Goal: Task Accomplishment & Management: Use online tool/utility

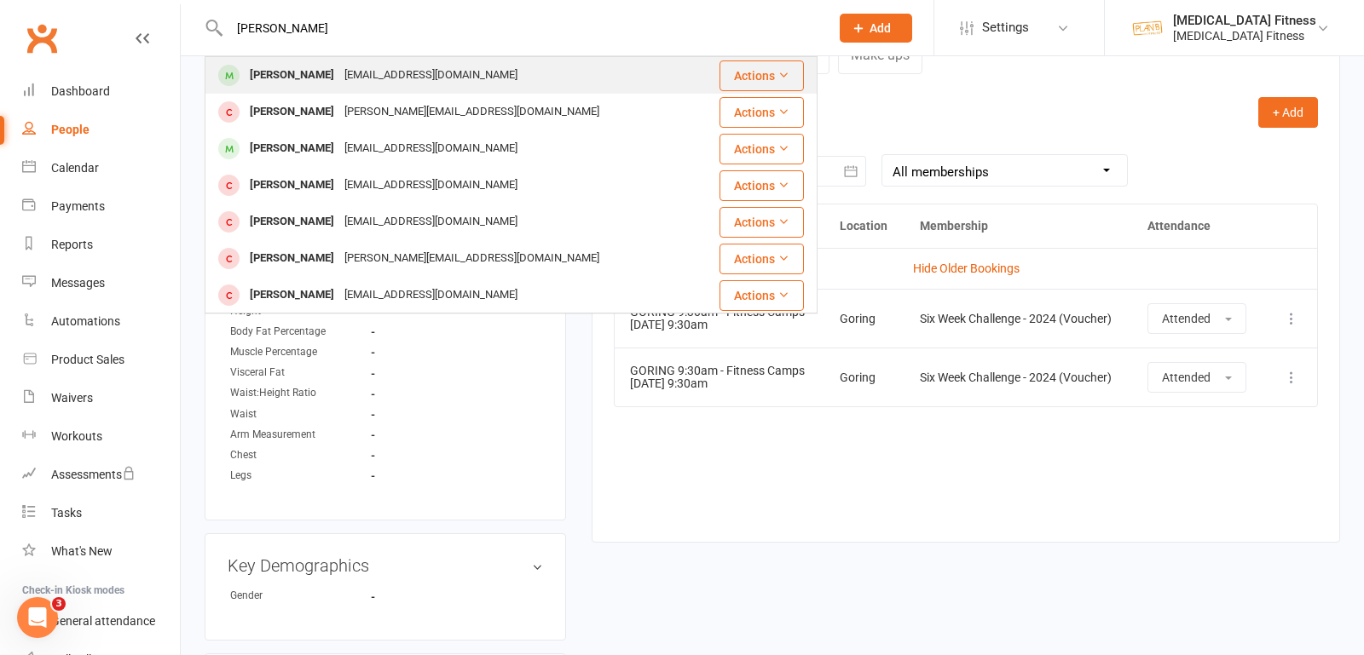
scroll to position [691, 0]
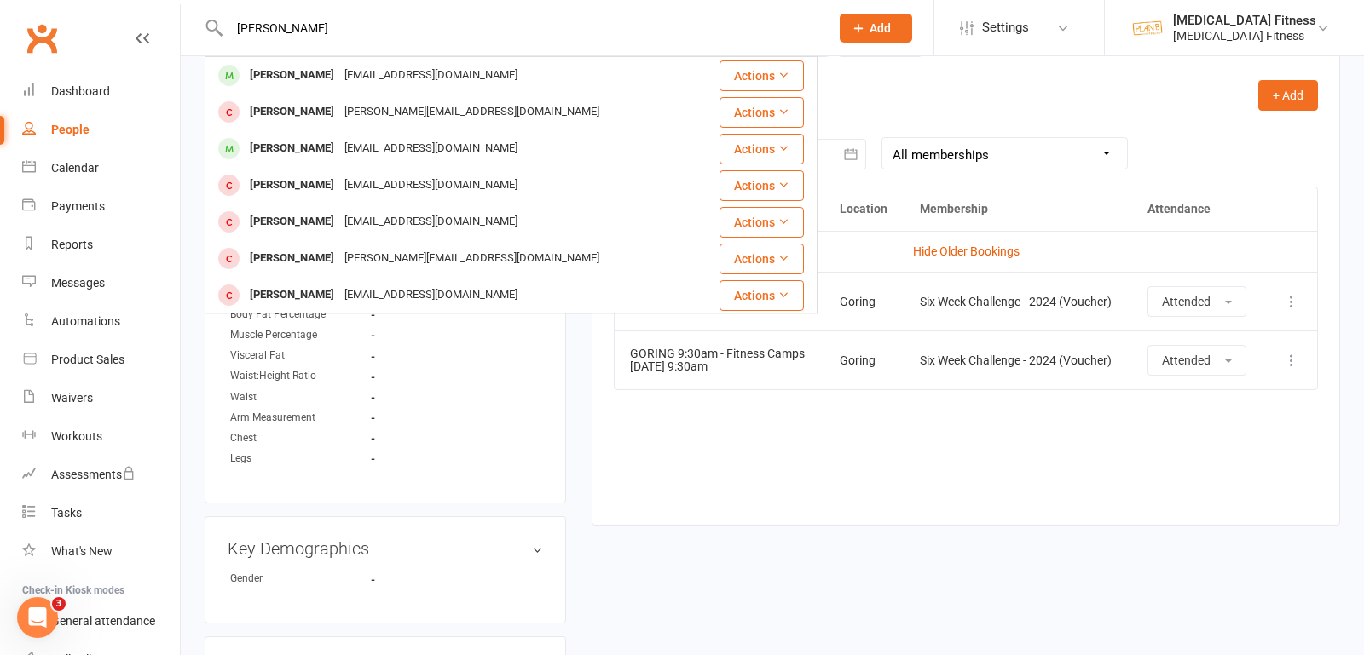
drag, startPoint x: 289, startPoint y: 25, endPoint x: 126, endPoint y: 21, distance: 162.8
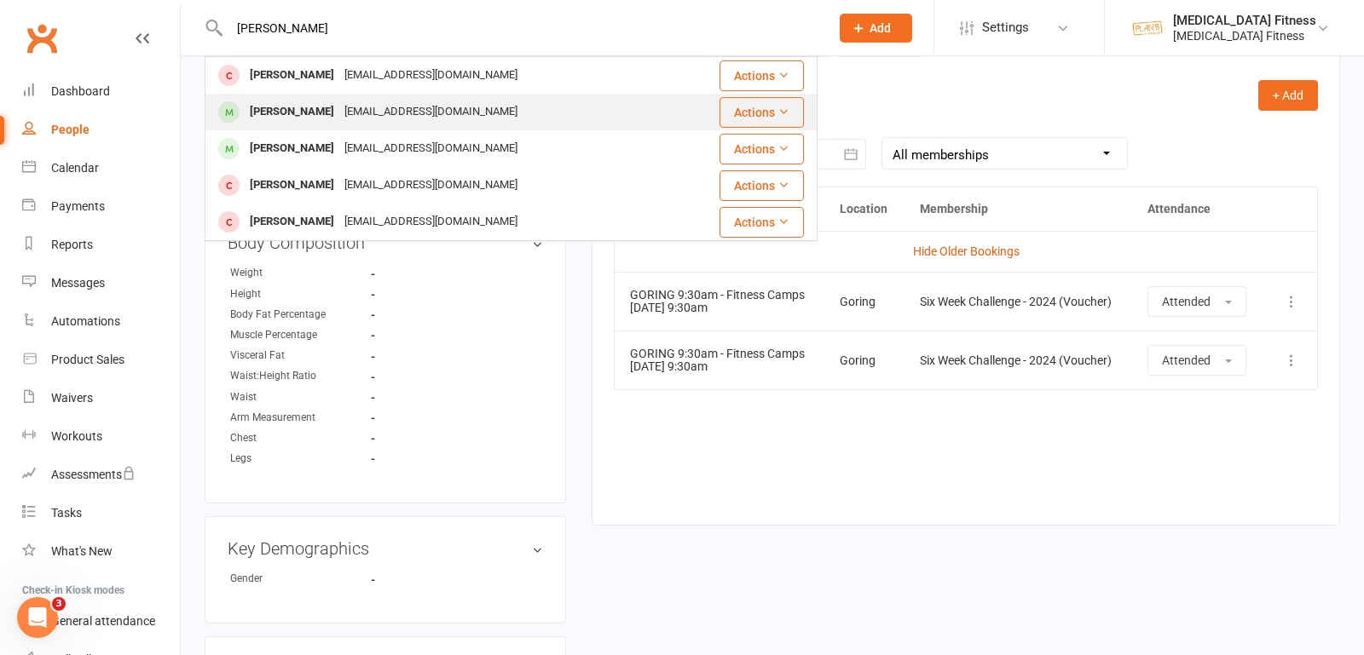
type input "[PERSON_NAME]"
click at [281, 113] on div "[PERSON_NAME]" at bounding box center [292, 112] width 95 height 25
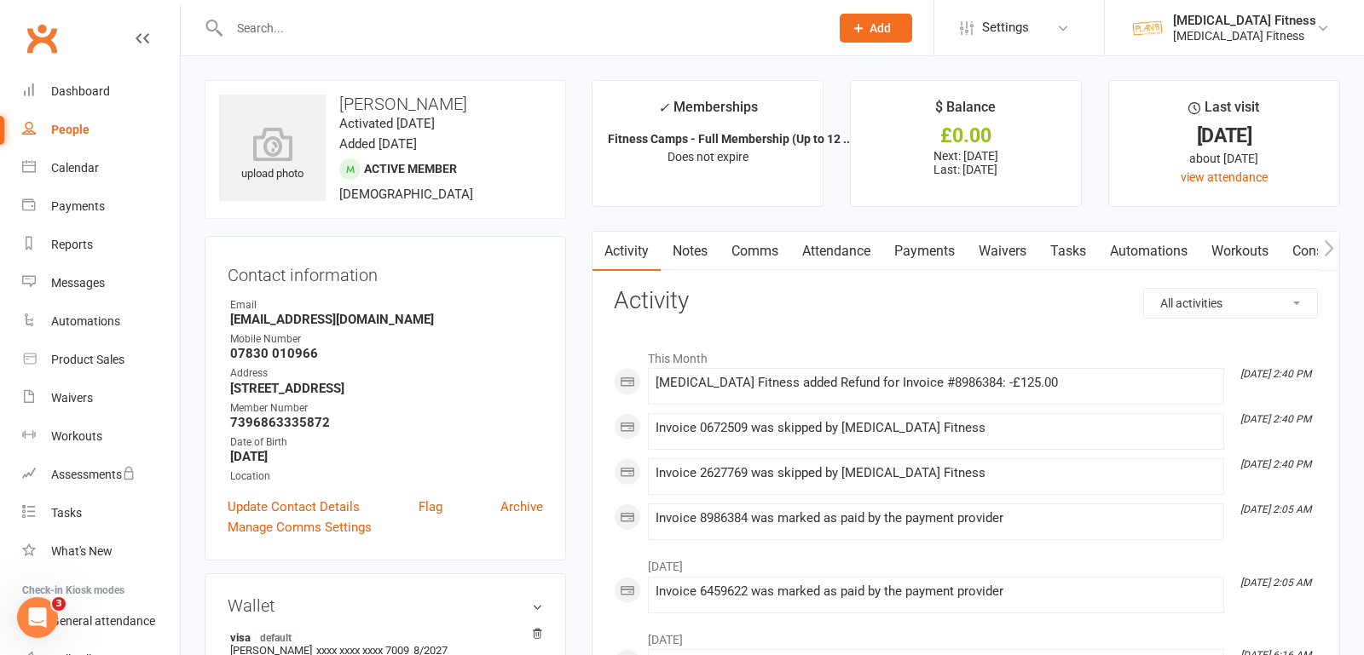
click at [914, 250] on link "Payments" at bounding box center [924, 251] width 84 height 39
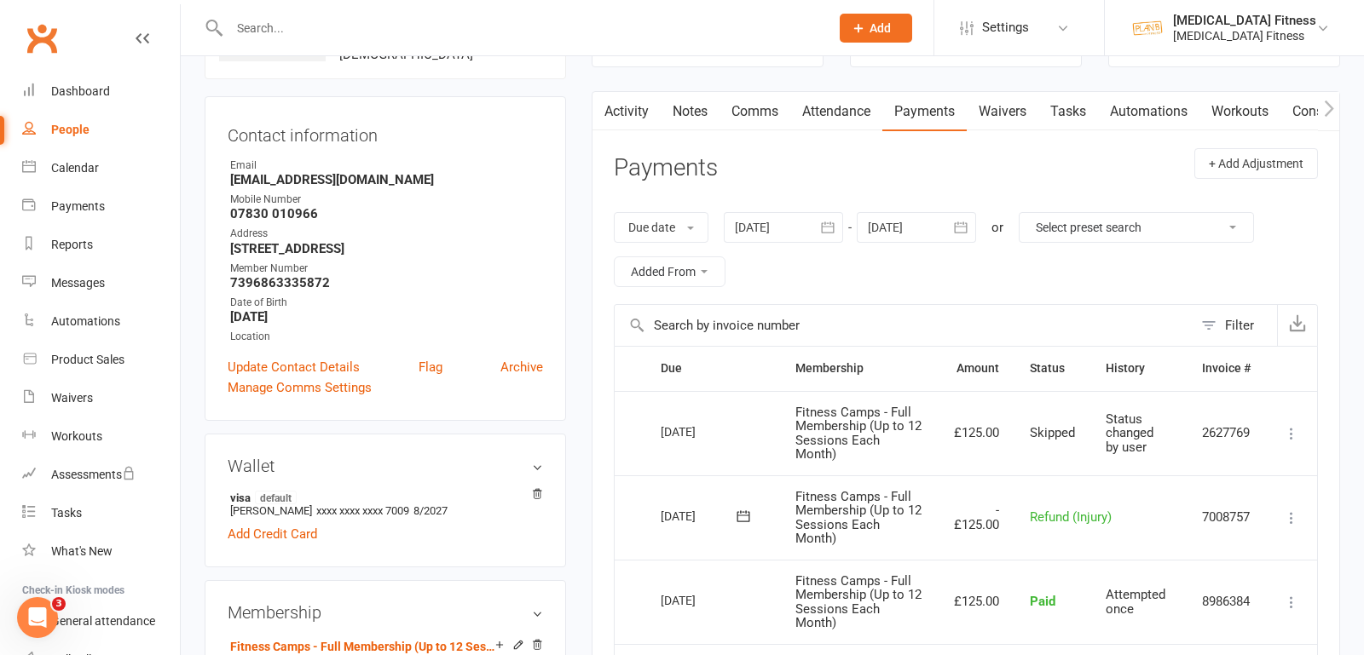
scroll to position [147, 0]
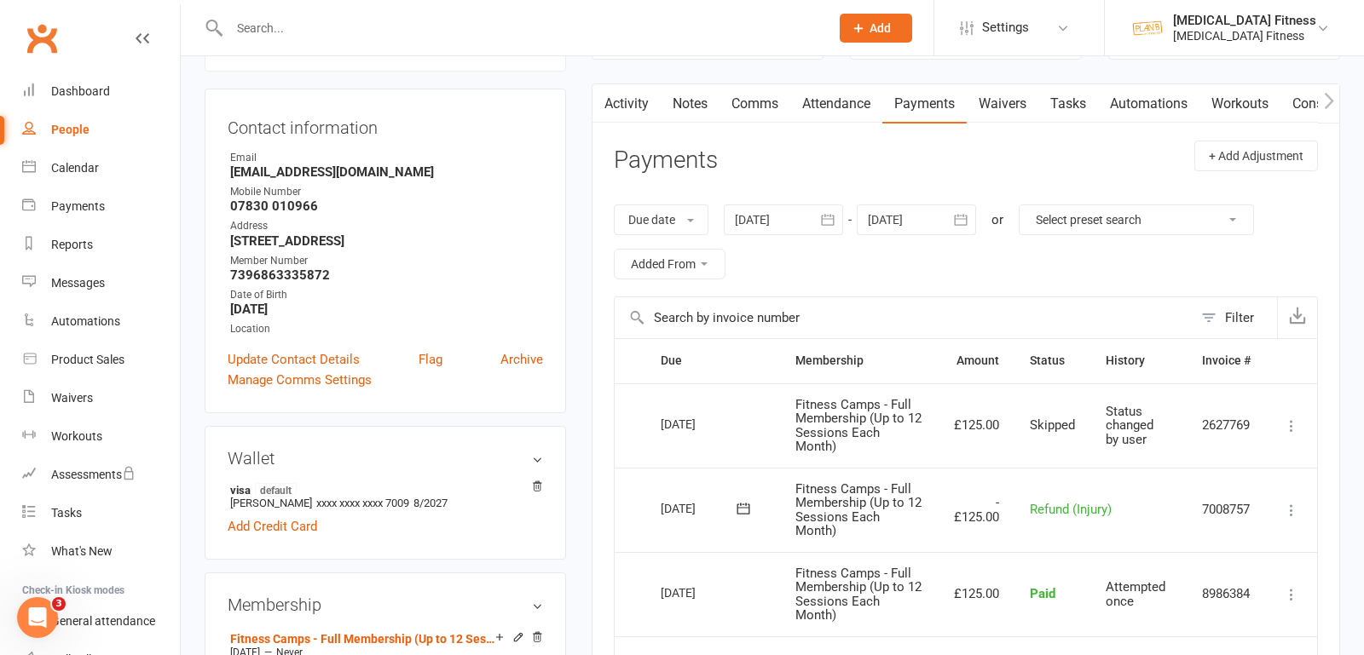
click at [410, 20] on input "text" at bounding box center [520, 28] width 593 height 24
click at [71, 210] on div "Payments" at bounding box center [78, 206] width 54 height 14
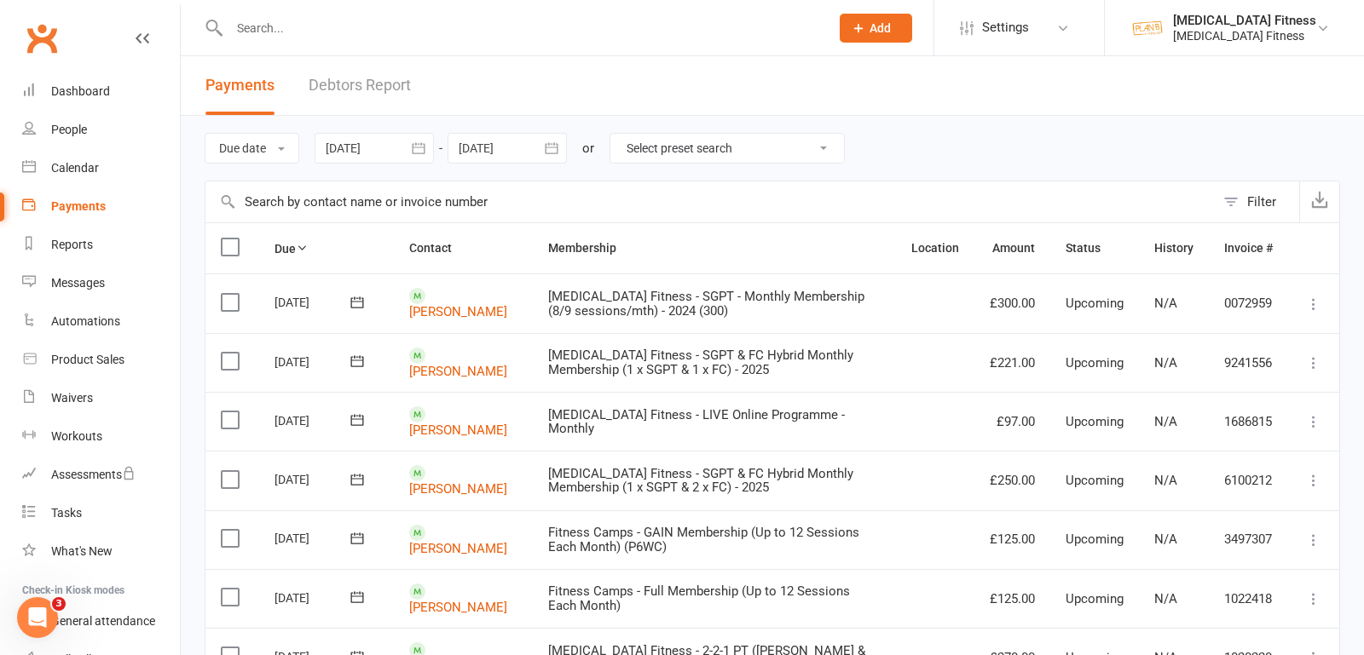
click at [262, 27] on input "text" at bounding box center [520, 28] width 593 height 24
click at [418, 164] on div "Due date Due date Date paid Date failed [DATE] [DATE] Sun Mon Tue Wed Thu Fri S…" at bounding box center [772, 148] width 1135 height 65
click at [423, 141] on icon "button" at bounding box center [418, 148] width 17 height 17
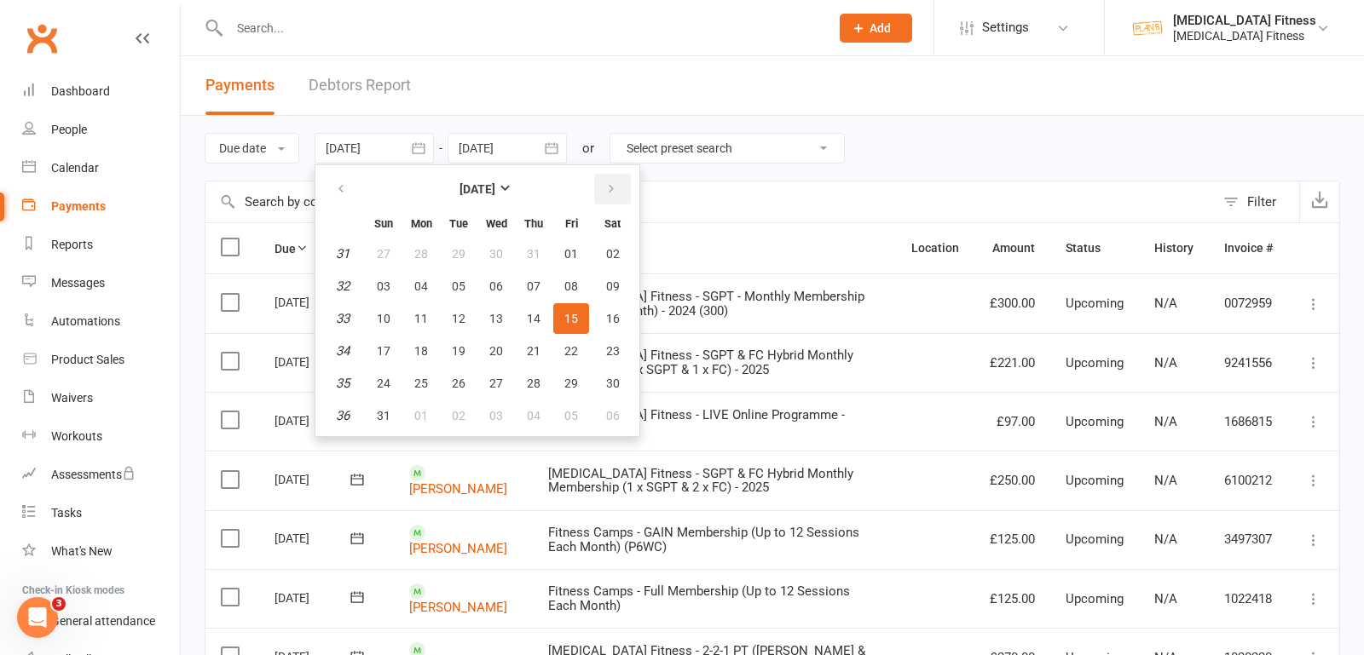
click at [601, 180] on button "button" at bounding box center [612, 189] width 37 height 31
click at [428, 307] on button "15" at bounding box center [421, 318] width 36 height 31
type input "[DATE]"
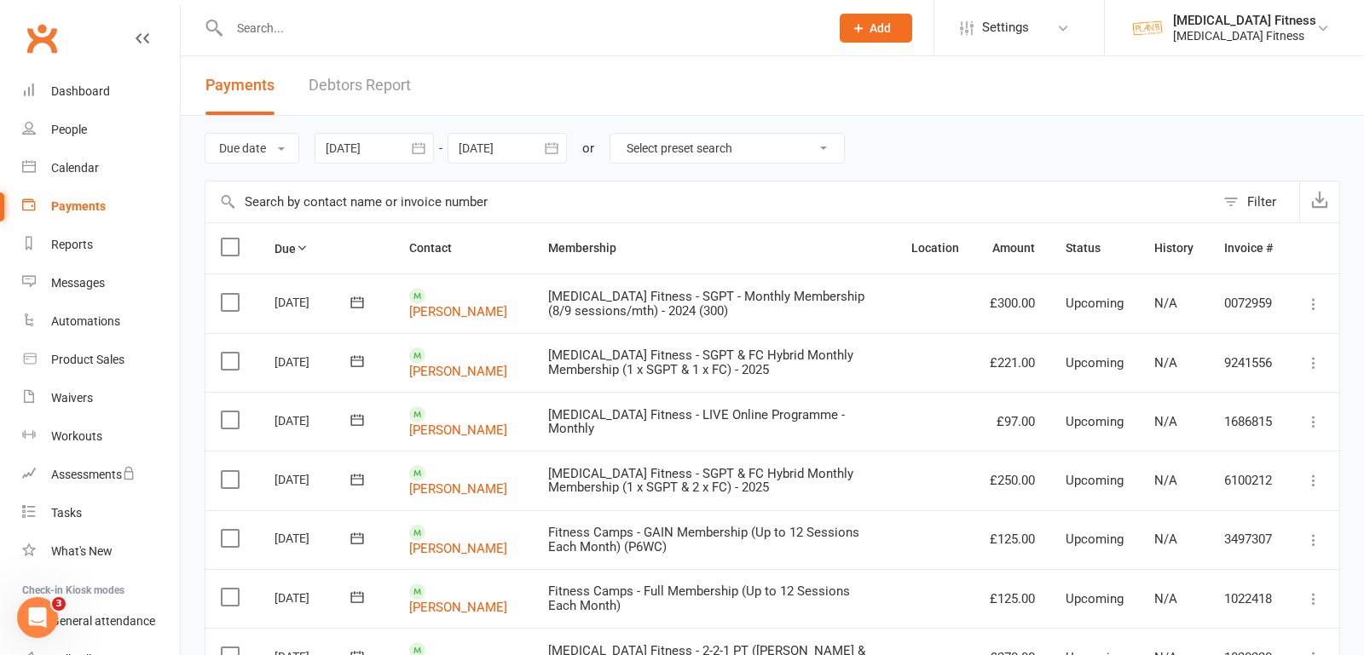
click at [556, 151] on icon "button" at bounding box center [551, 148] width 17 height 17
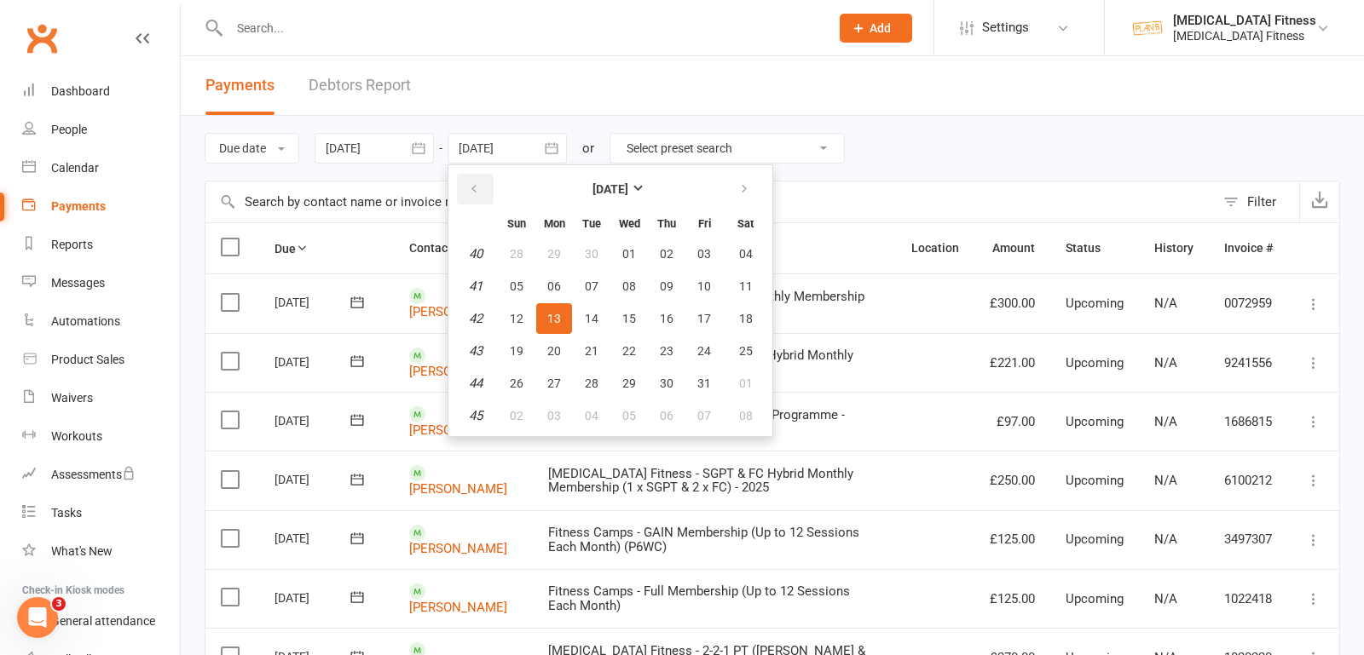
click at [480, 187] on icon "button" at bounding box center [474, 189] width 12 height 14
click at [523, 314] on span "14" at bounding box center [517, 319] width 14 height 14
type input "[DATE]"
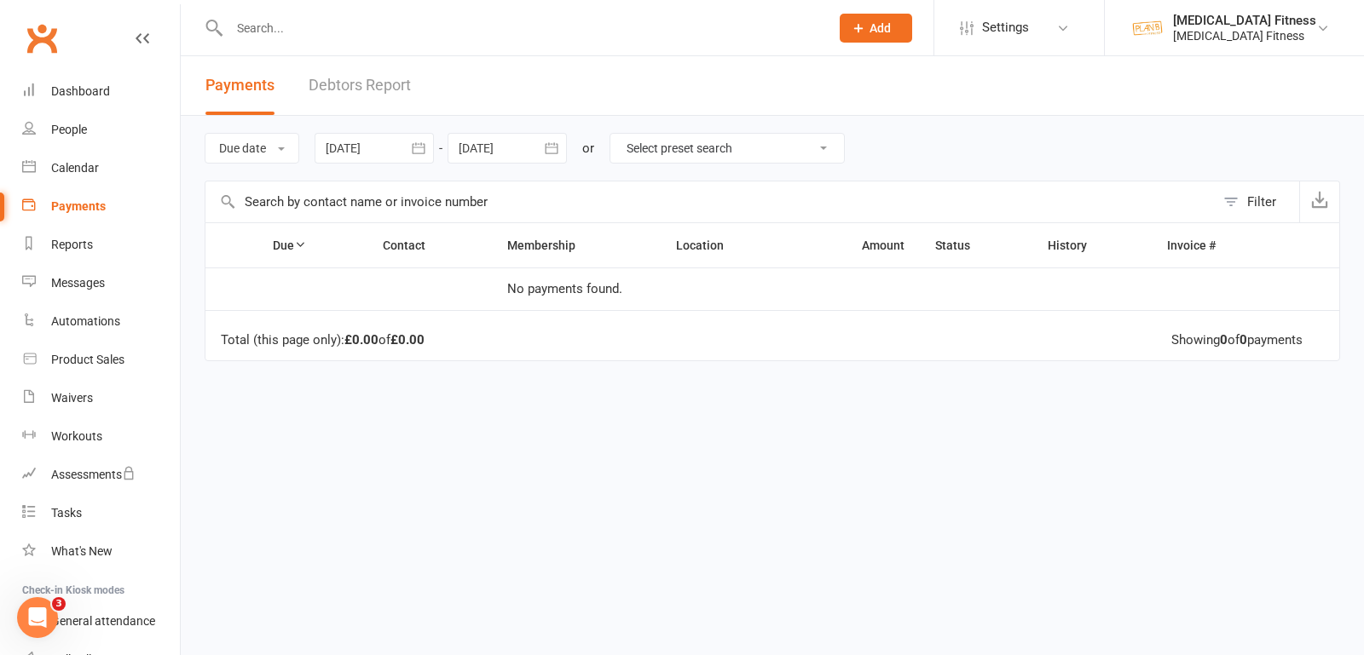
click at [417, 137] on button "button" at bounding box center [418, 148] width 31 height 31
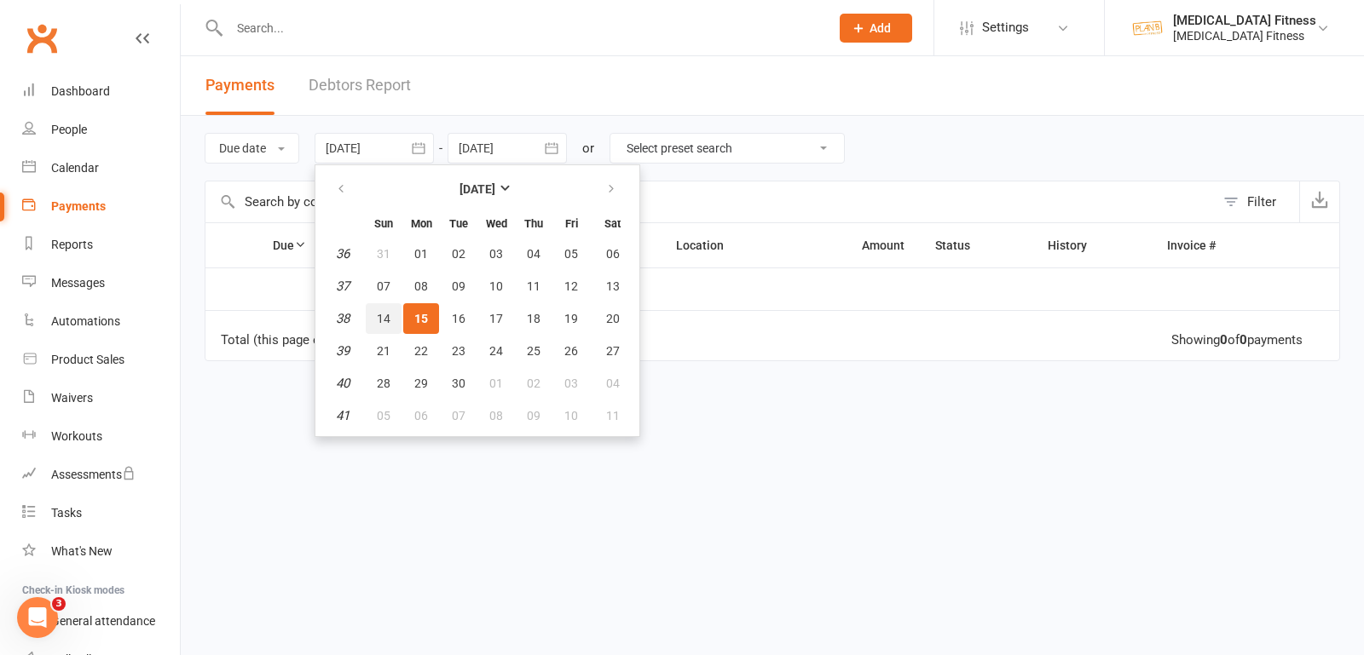
click at [387, 312] on span "14" at bounding box center [384, 319] width 14 height 14
type input "[DATE]"
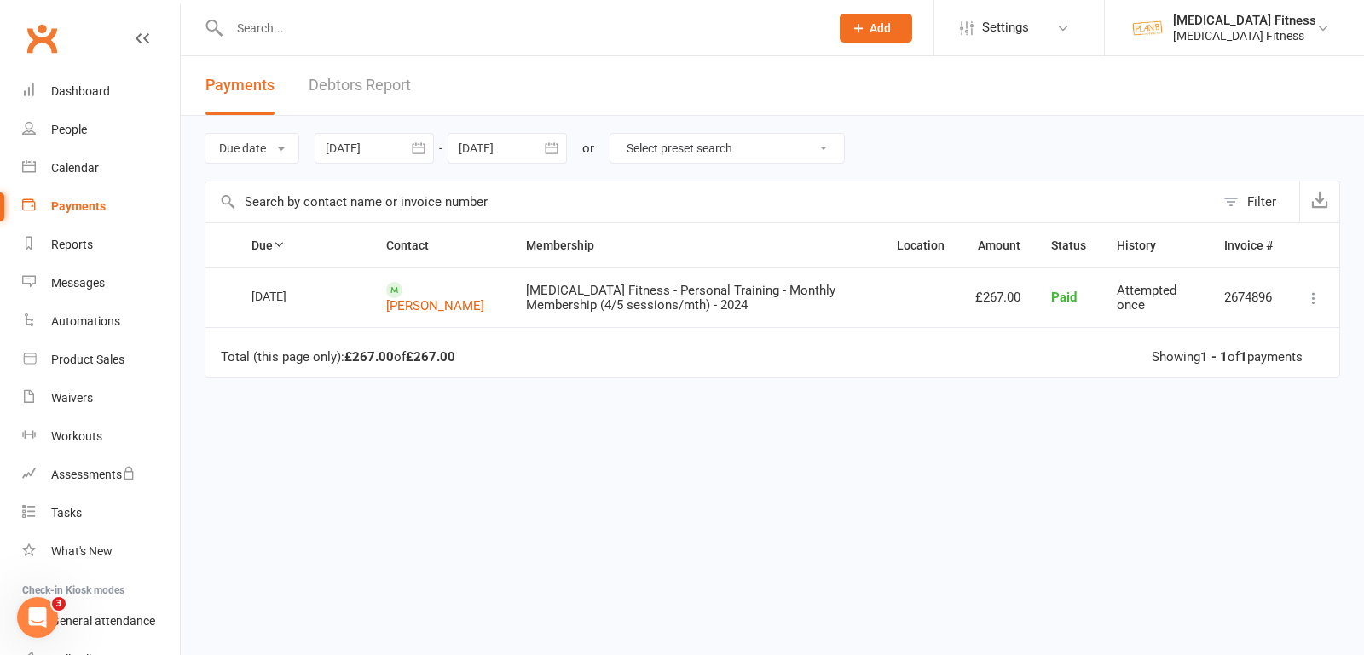
click at [535, 150] on div at bounding box center [506, 148] width 119 height 31
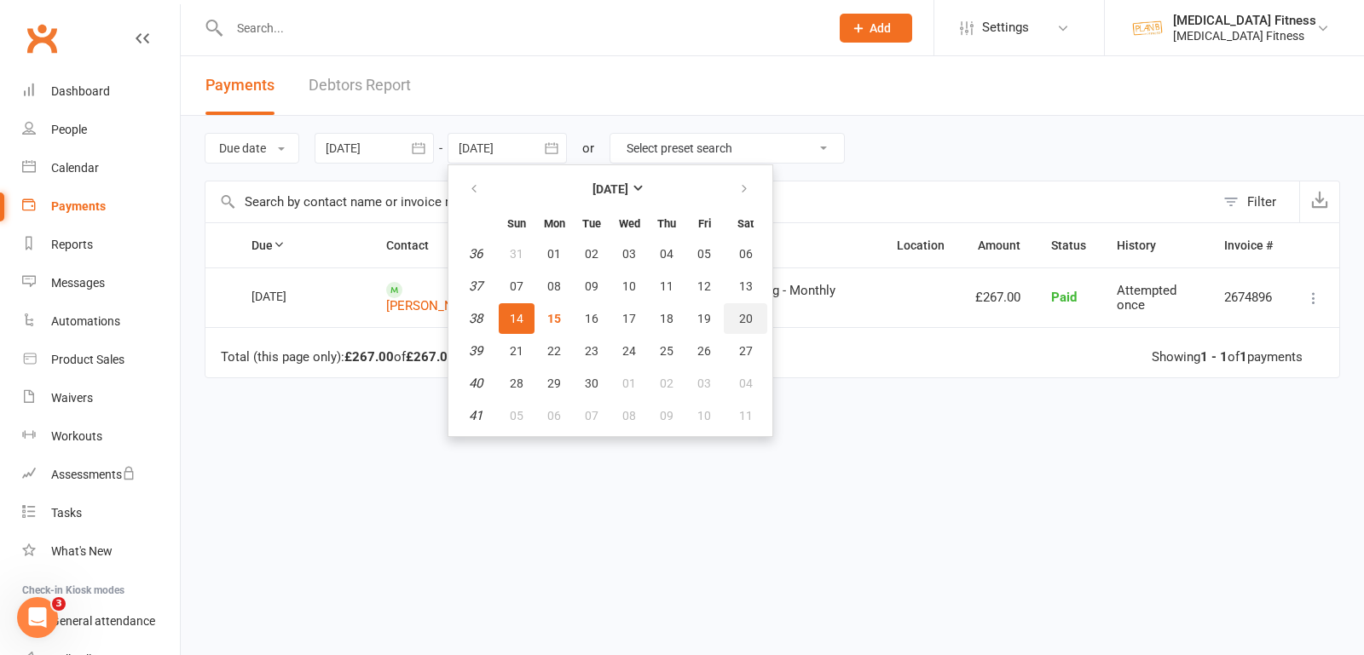
click at [744, 319] on span "20" at bounding box center [746, 319] width 14 height 14
type input "[DATE]"
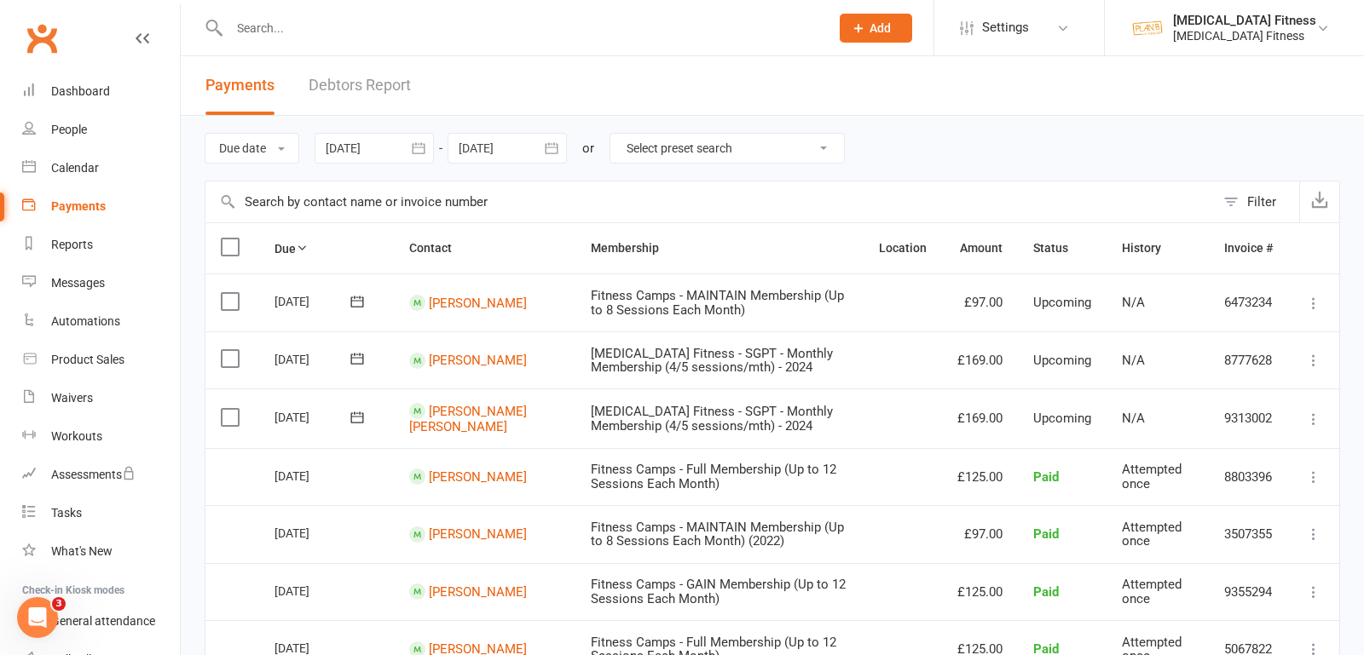
click at [322, 20] on input "text" at bounding box center [520, 28] width 593 height 24
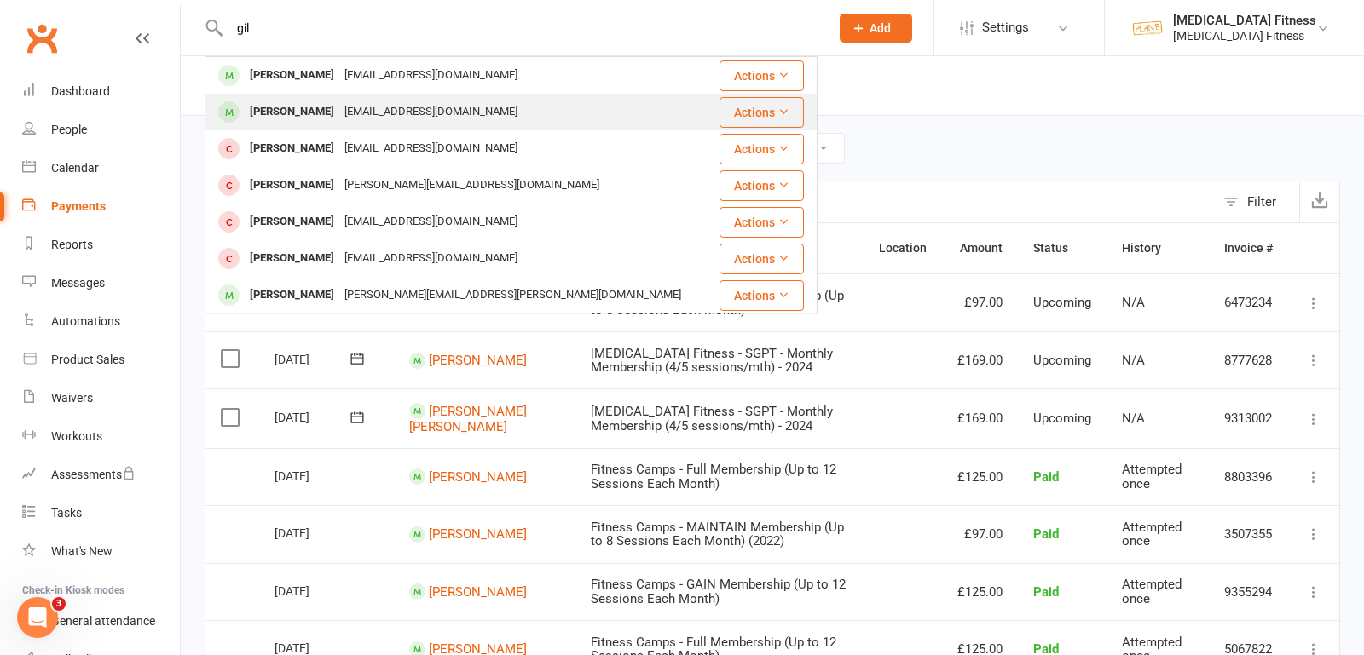
type input "gil"
click at [339, 115] on div "[EMAIL_ADDRESS][DOMAIN_NAME]" at bounding box center [430, 112] width 183 height 25
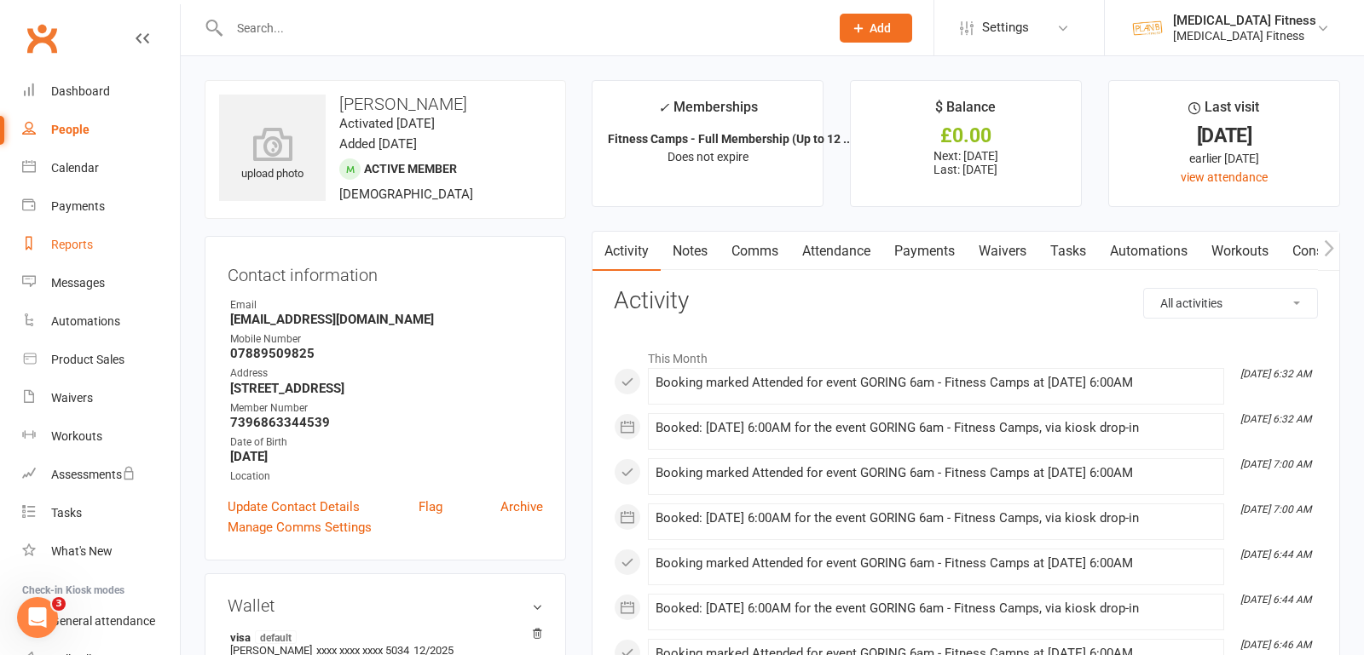
click at [67, 243] on div "Reports" at bounding box center [72, 245] width 42 height 14
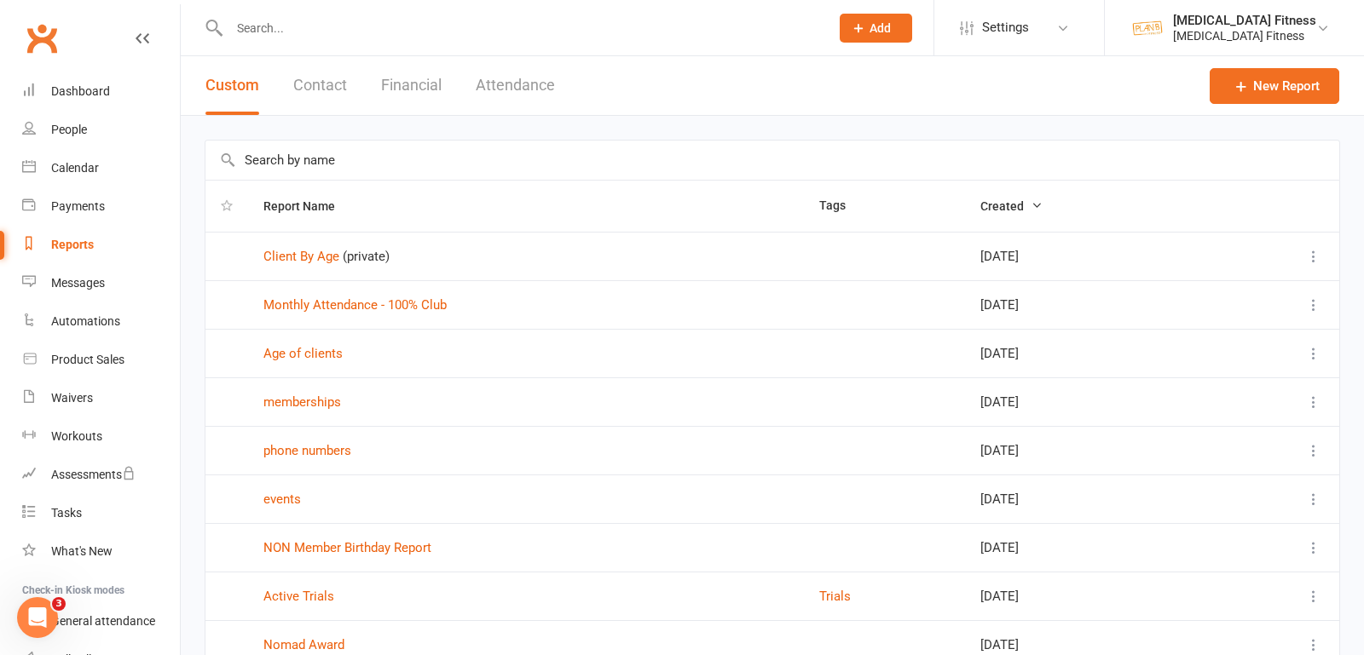
click at [421, 169] on input "text" at bounding box center [771, 160] width 1133 height 39
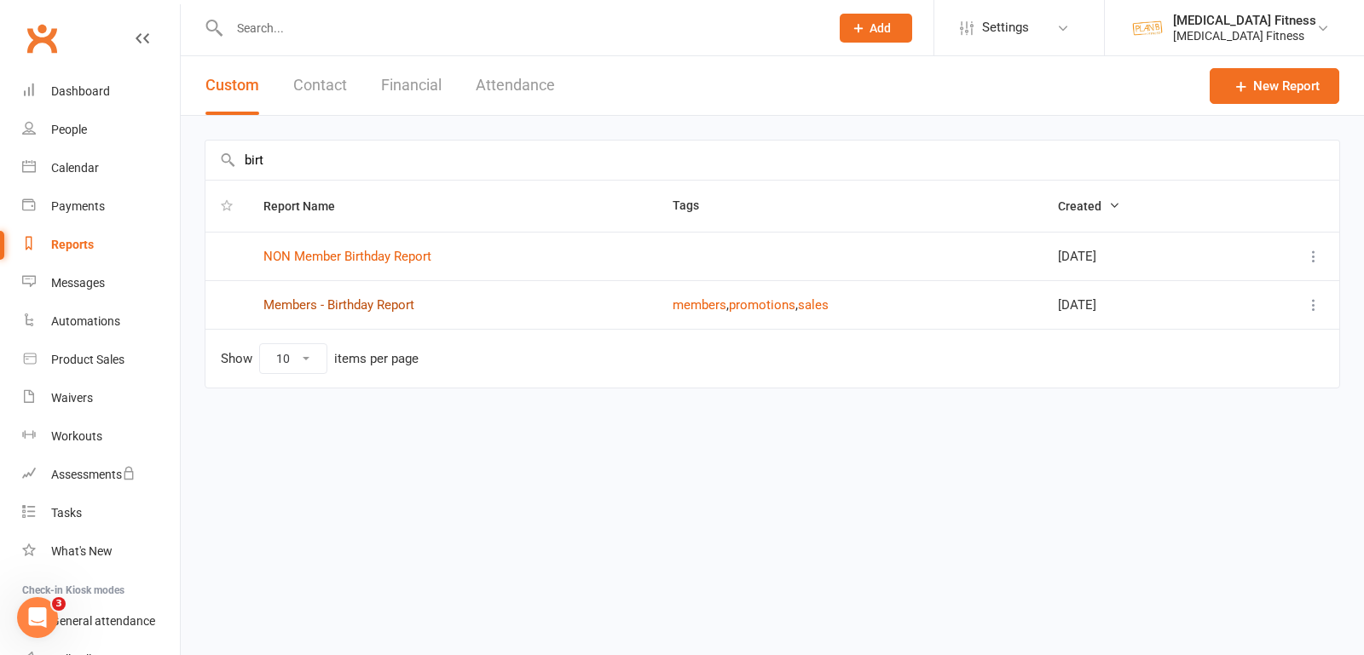
type input "birt"
click at [386, 299] on link "Members - Birthday Report" at bounding box center [338, 304] width 151 height 15
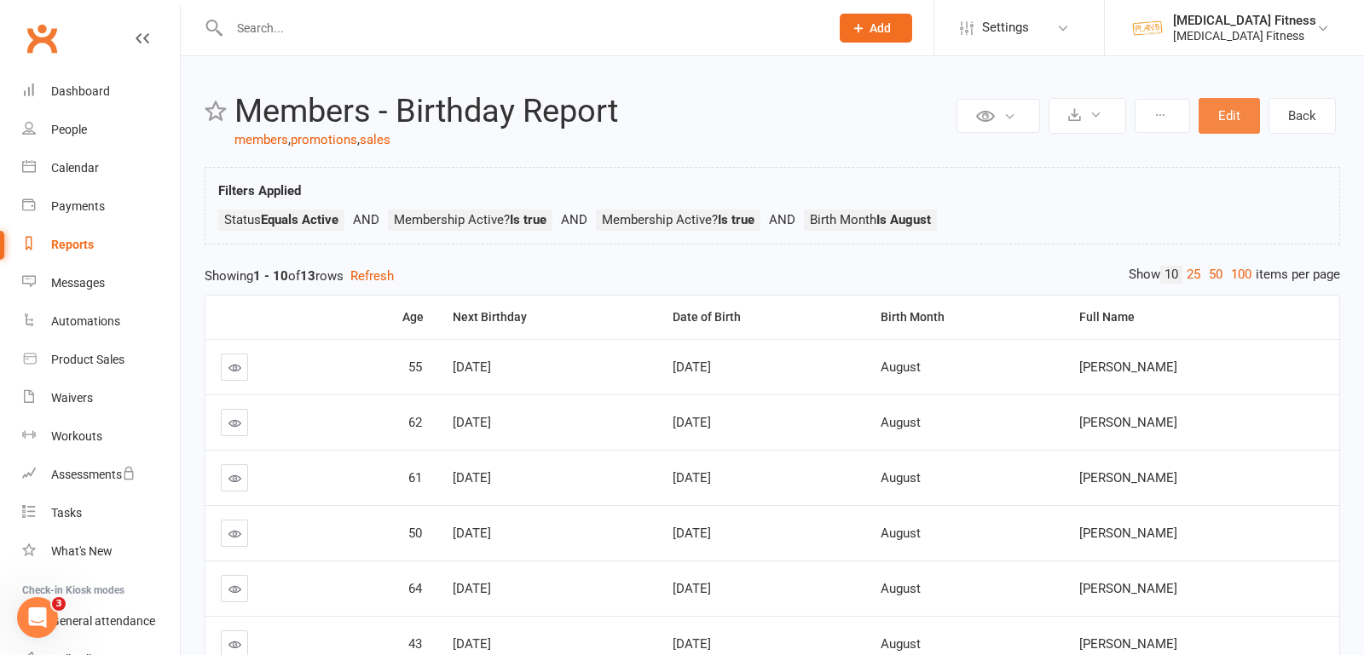
click at [1236, 130] on button "Edit" at bounding box center [1228, 116] width 61 height 36
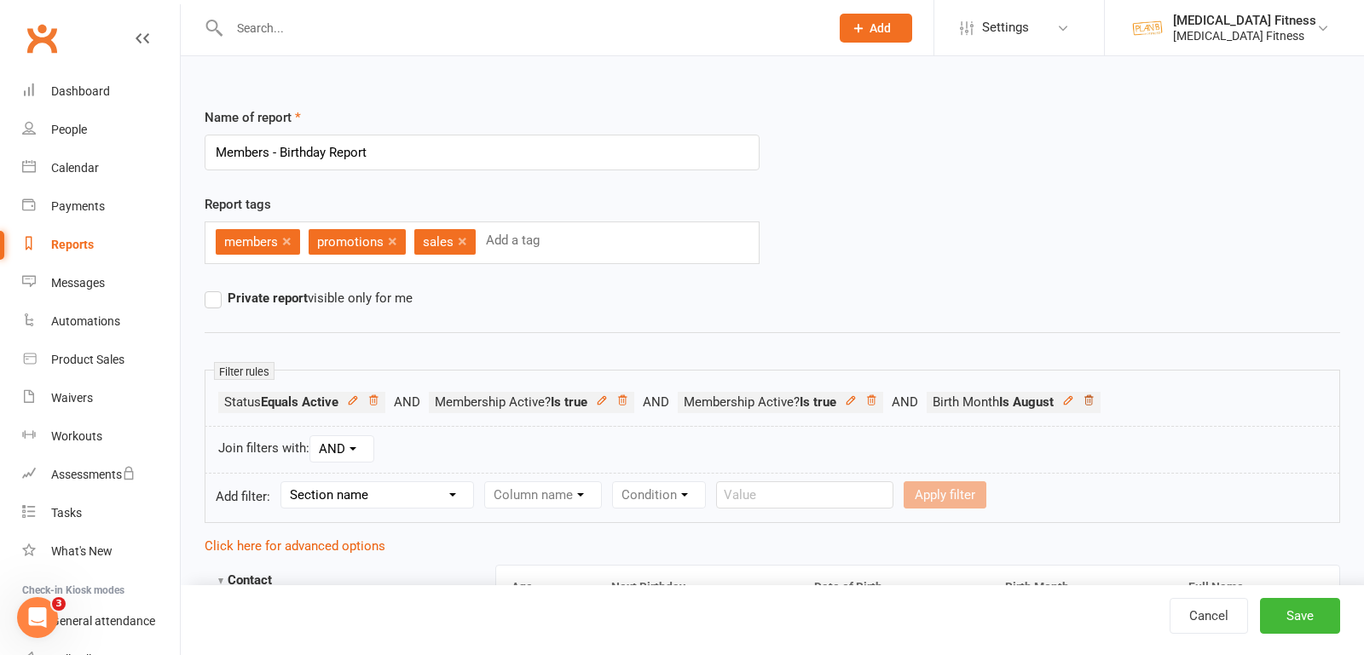
click at [1094, 395] on icon at bounding box center [1088, 401] width 12 height 12
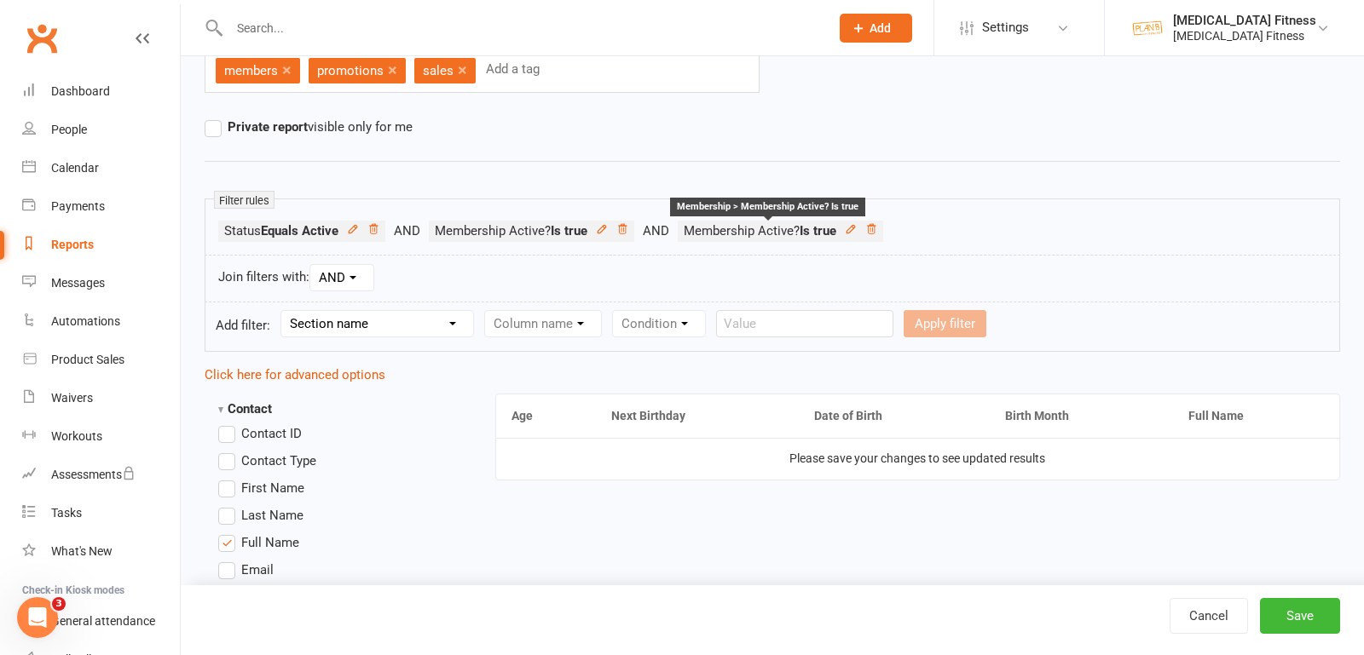
scroll to position [251, 0]
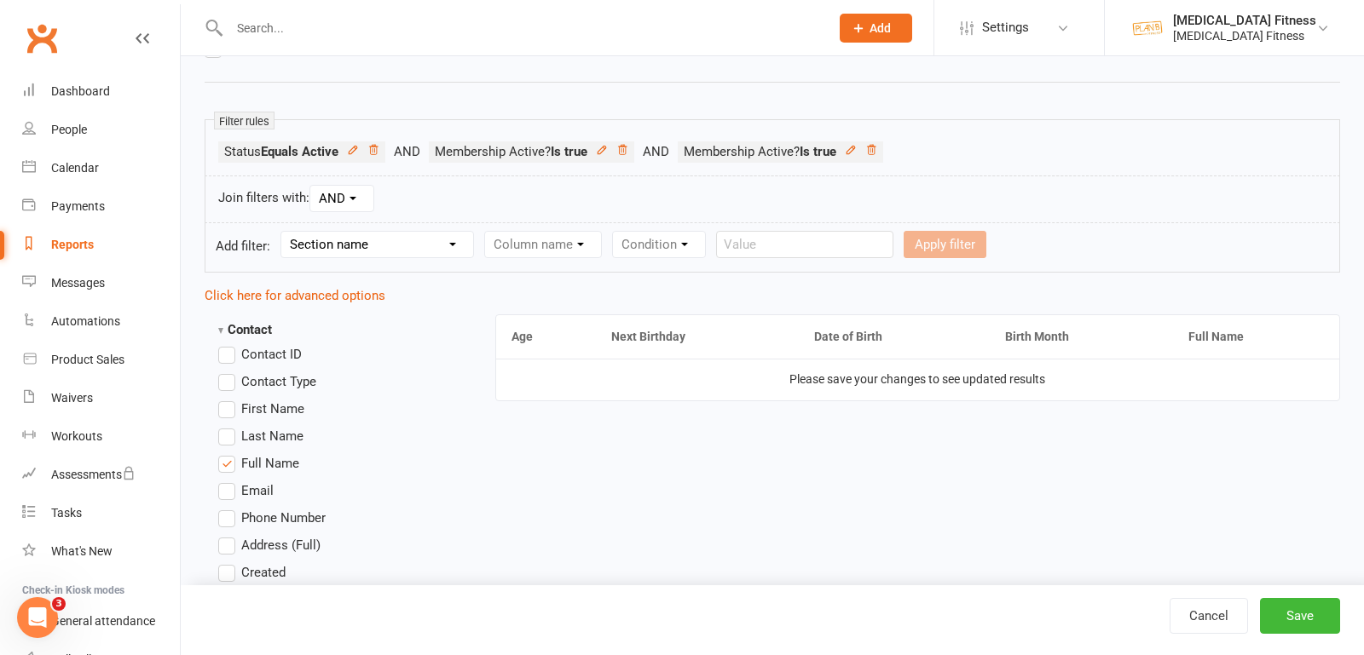
click at [390, 242] on select "Section name Contact Attendance Aggregate Payment Booking Waitlist Attendees Ca…" at bounding box center [377, 245] width 192 height 26
select select "0"
click at [283, 232] on select "Section name Contact Attendance Aggregate Payment Booking Waitlist Attendees Ca…" at bounding box center [377, 245] width 192 height 26
click at [526, 234] on select "Column name" at bounding box center [543, 245] width 116 height 26
select select "20"
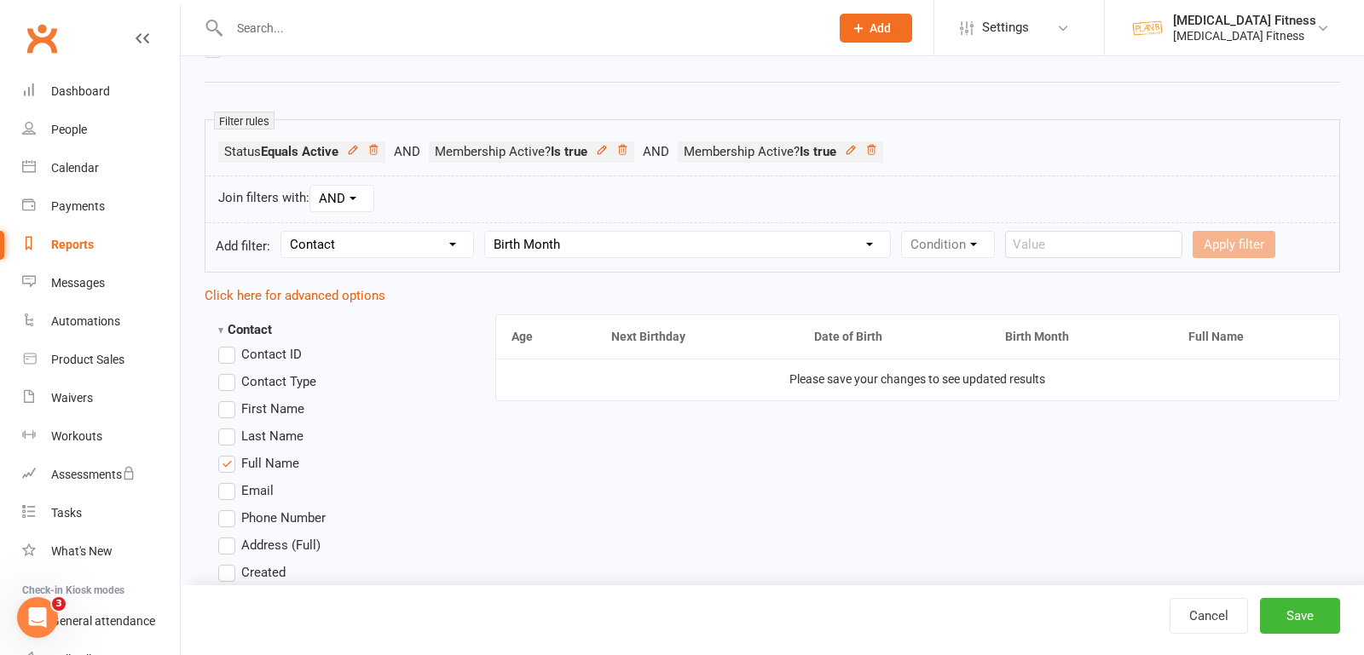
click at [485, 232] on select "Column name Contact Type First Name Last Name Full Name Email Phone Number Addr…" at bounding box center [687, 245] width 405 height 26
click at [914, 243] on select "Condition Is Is not Is blank Is not blank" at bounding box center [953, 245] width 103 height 26
select select "0"
click at [902, 232] on select "Condition Is Is not Is blank Is not blank" at bounding box center [953, 245] width 103 height 26
click at [1099, 235] on select "Month January February March April May June July August September October Novem…" at bounding box center [1148, 245] width 98 height 26
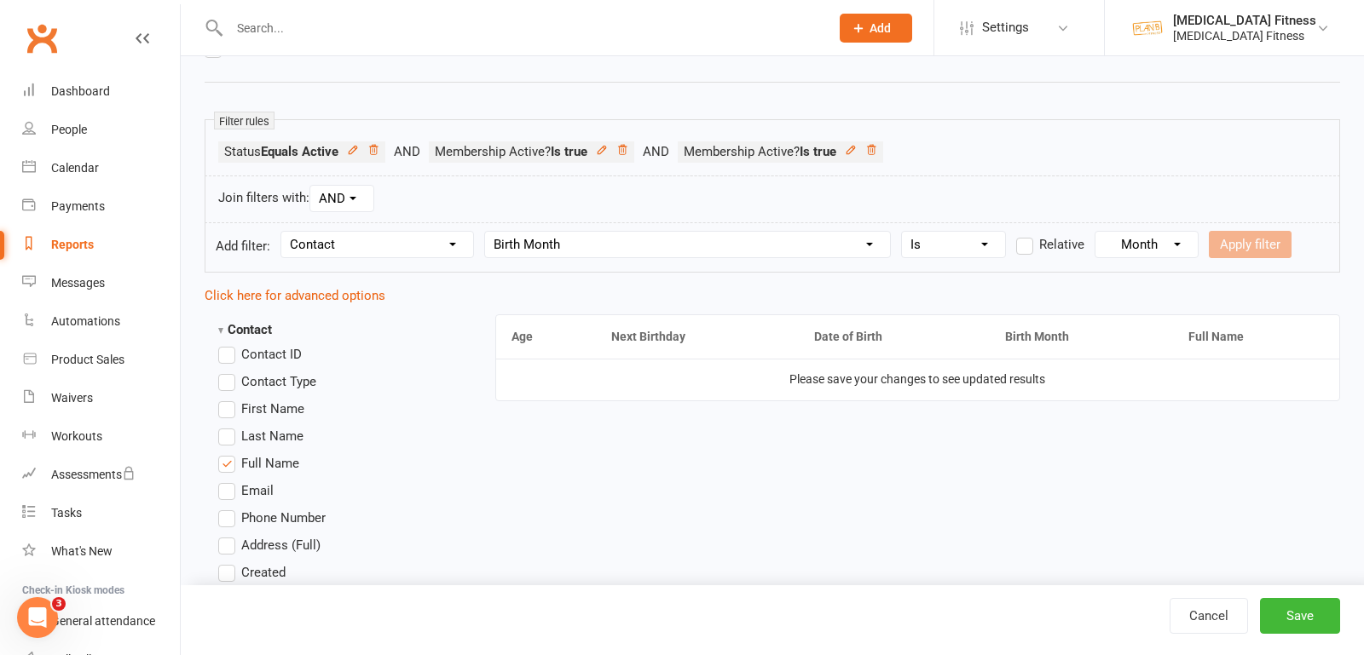
select select "8"
click at [1099, 232] on select "Month January February March April May June July August September October Novem…" at bounding box center [1148, 245] width 98 height 26
click at [1241, 246] on button "Apply filter" at bounding box center [1249, 244] width 83 height 27
select select
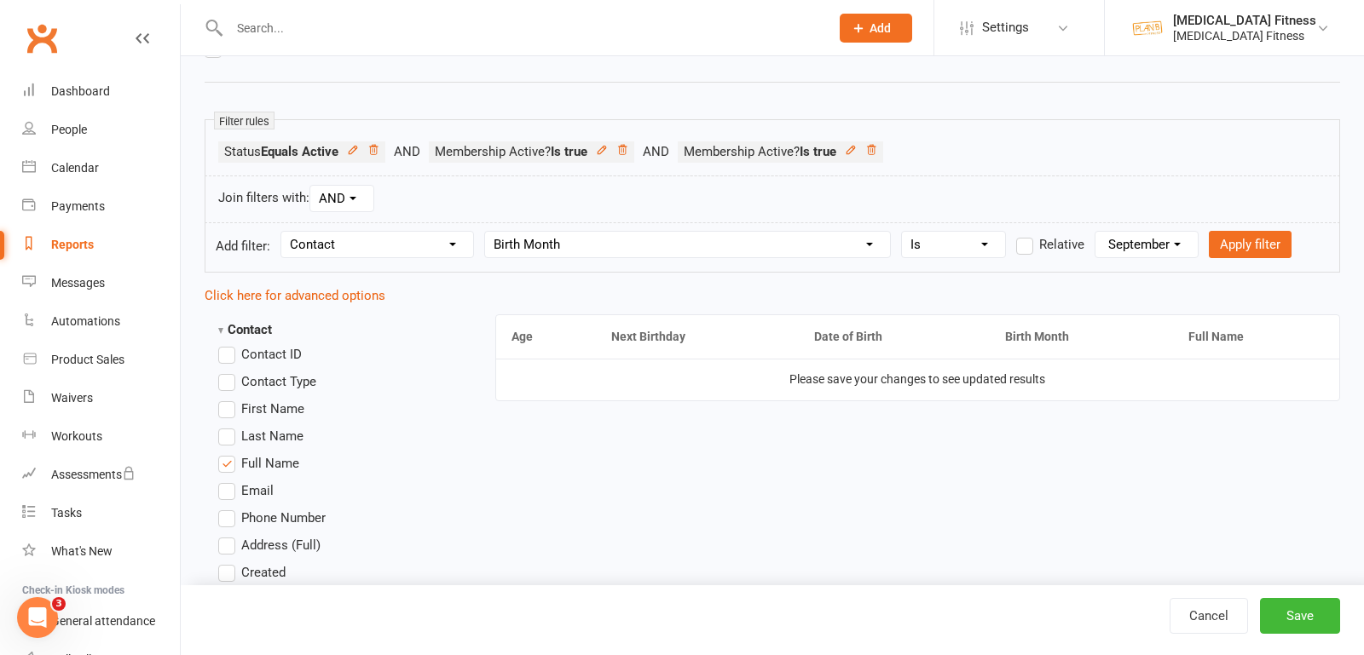
select select
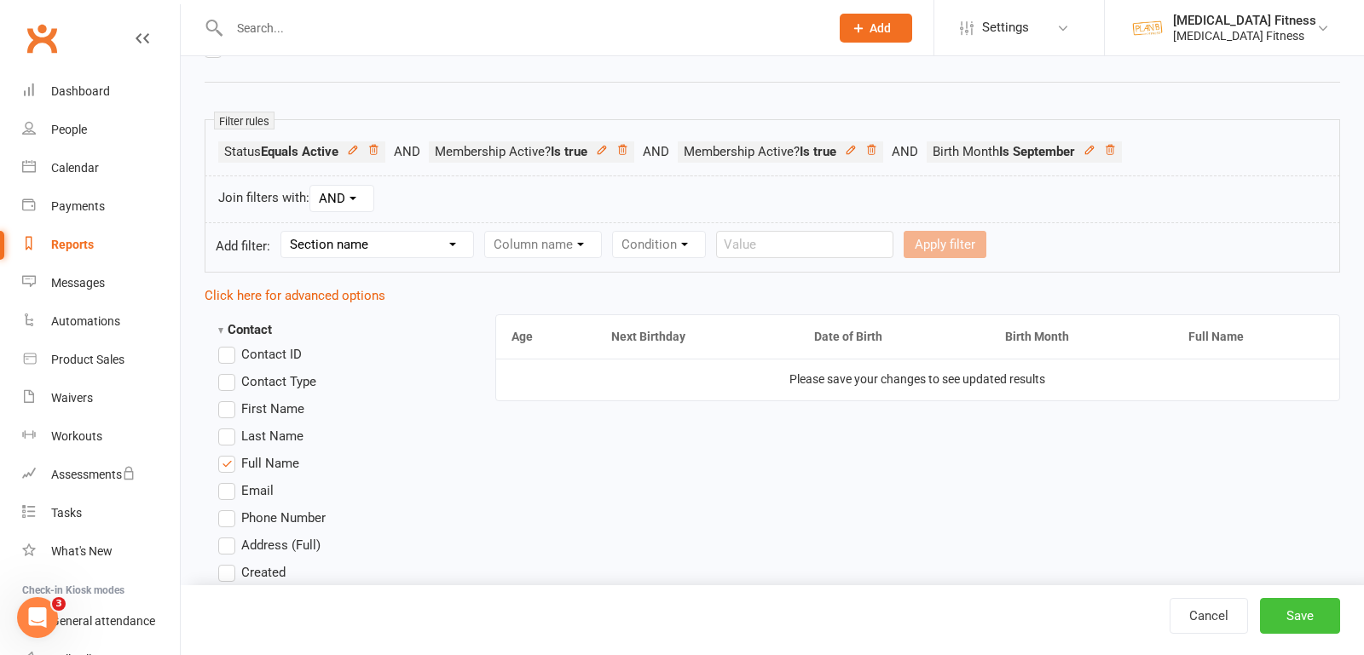
click at [1261, 609] on button "Save" at bounding box center [1300, 616] width 80 height 36
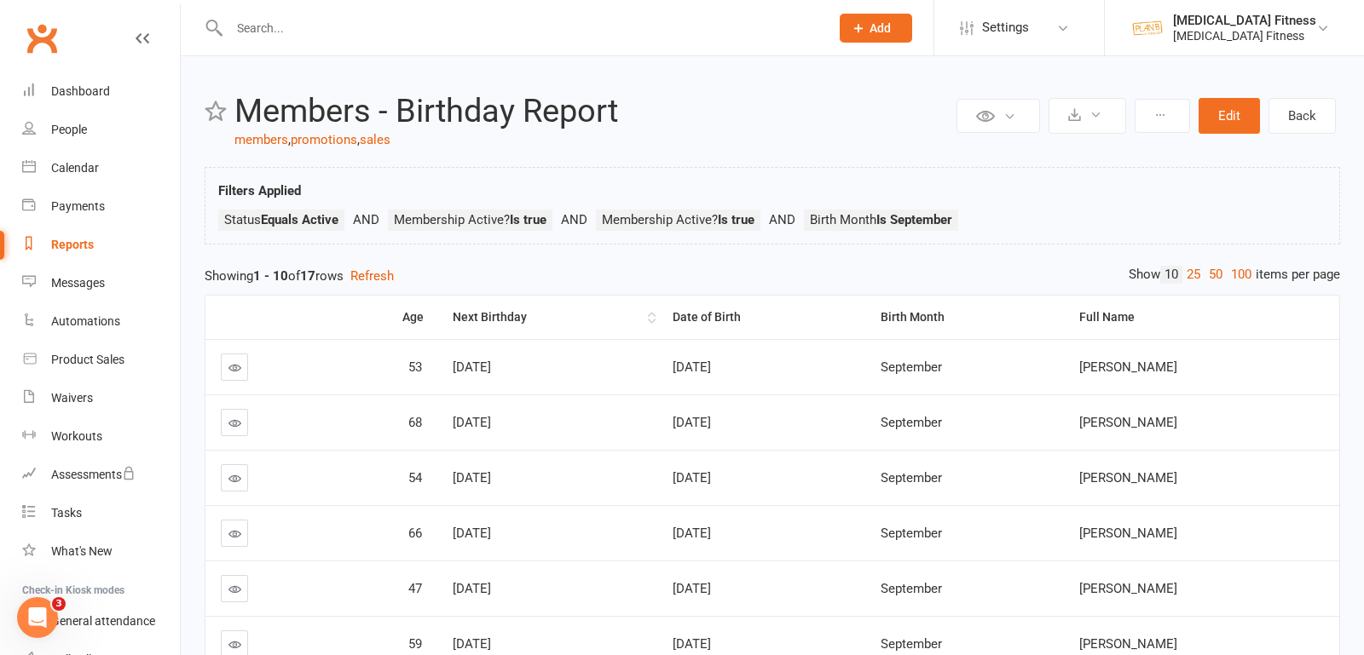
click at [480, 311] on div "Next Birthday" at bounding box center [549, 317] width 192 height 13
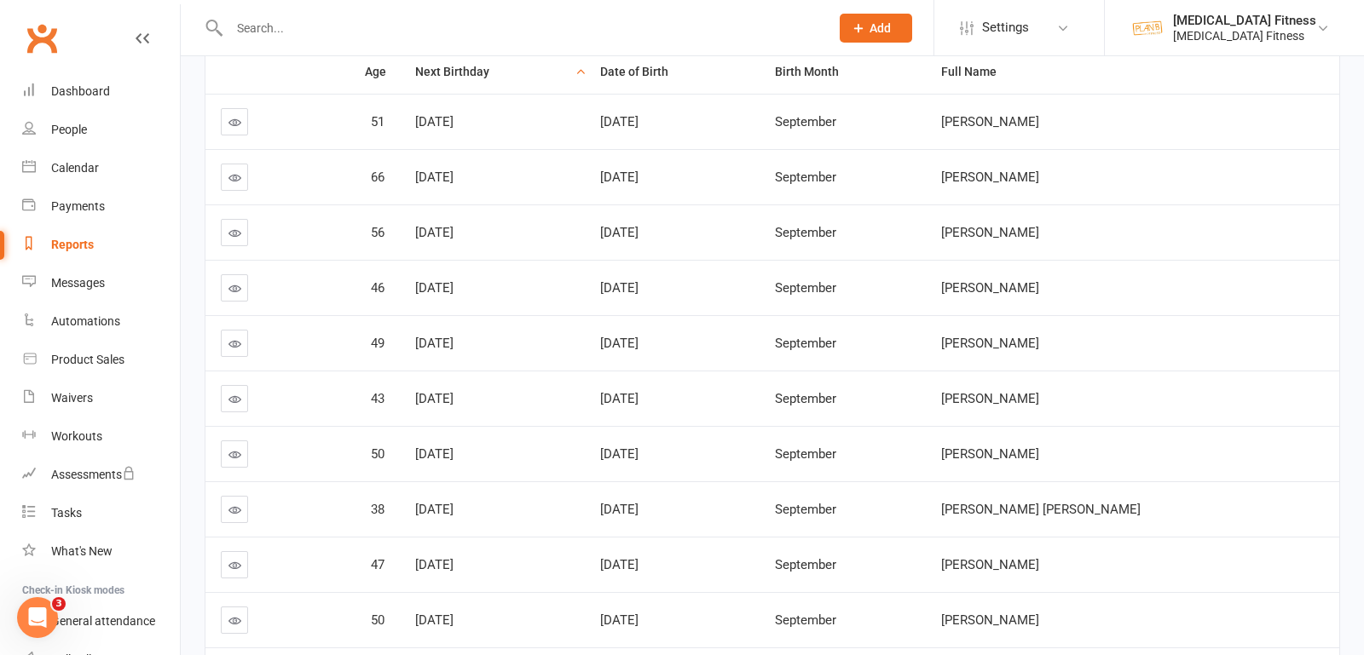
scroll to position [366, 0]
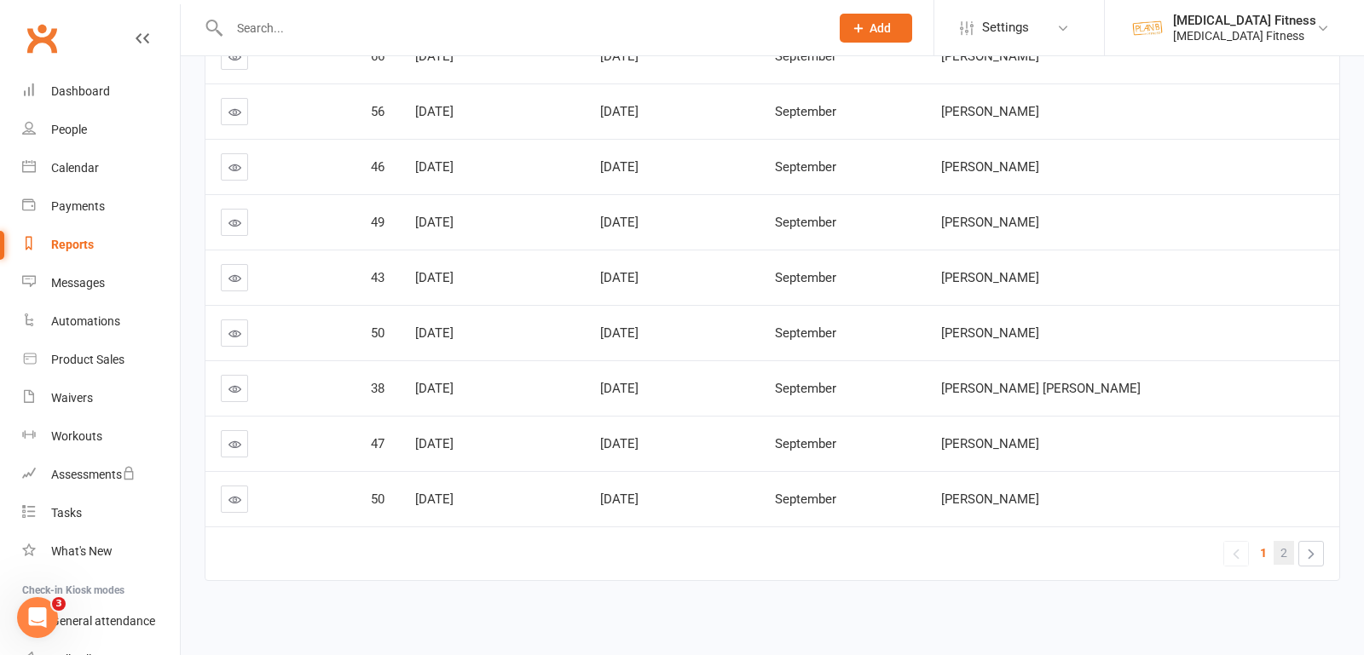
click at [1286, 546] on span "2" at bounding box center [1283, 553] width 7 height 24
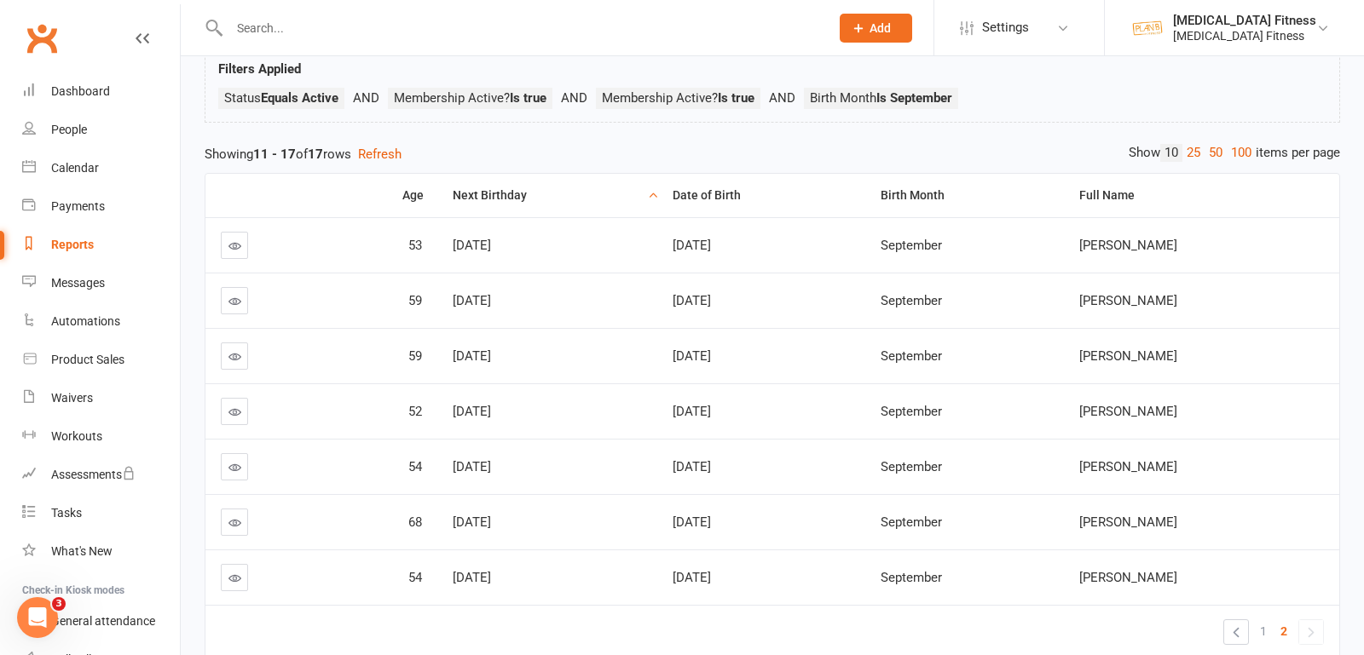
scroll to position [146, 0]
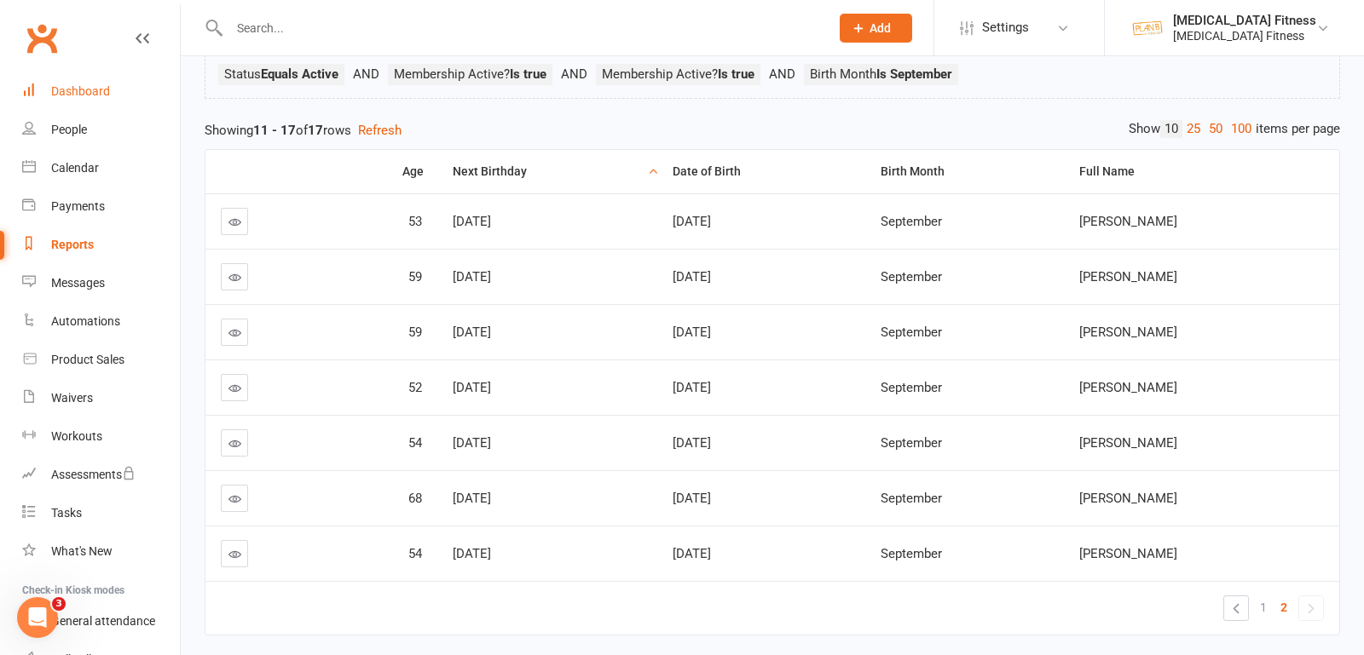
click at [84, 84] on div "Dashboard" at bounding box center [80, 91] width 59 height 14
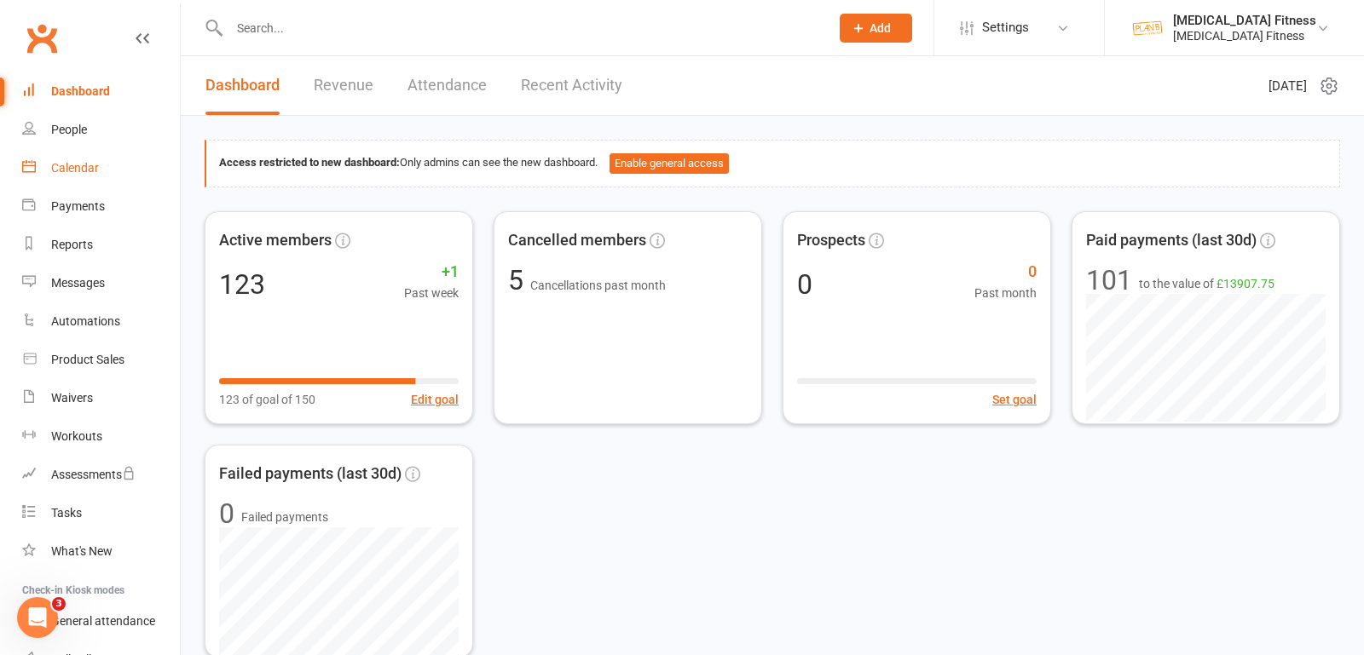
click at [69, 170] on div "Calendar" at bounding box center [75, 168] width 48 height 14
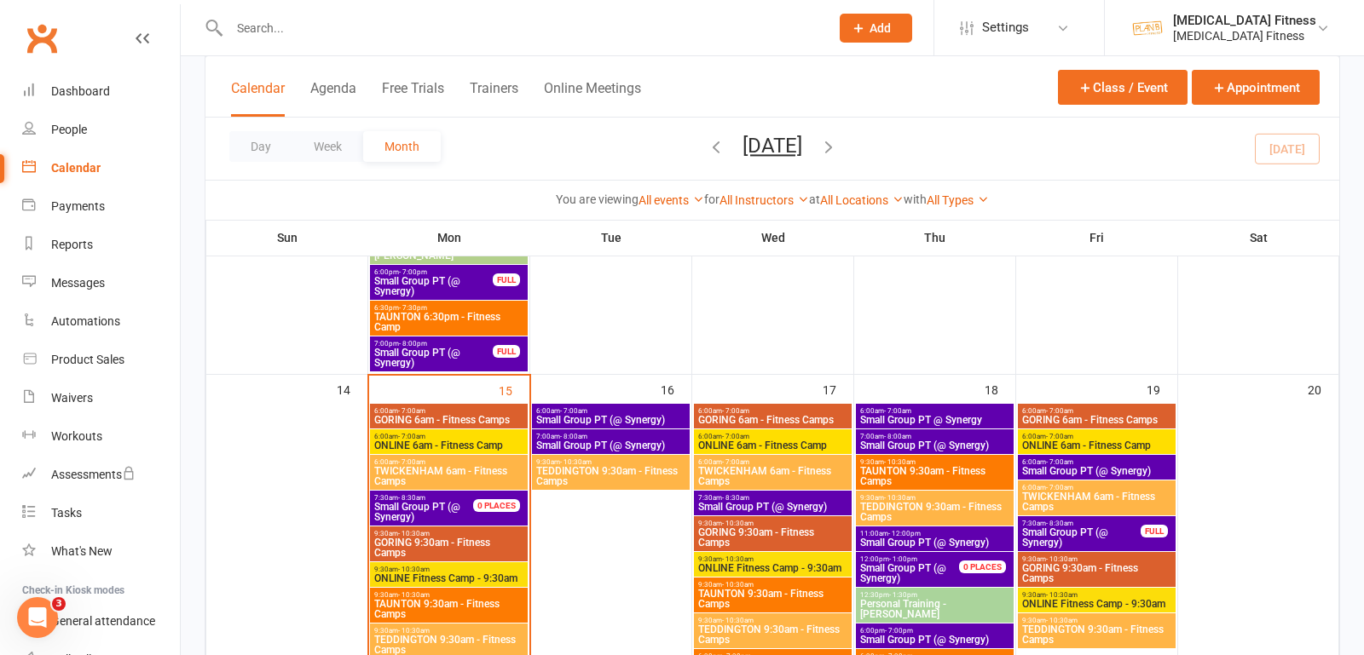
scroll to position [841, 0]
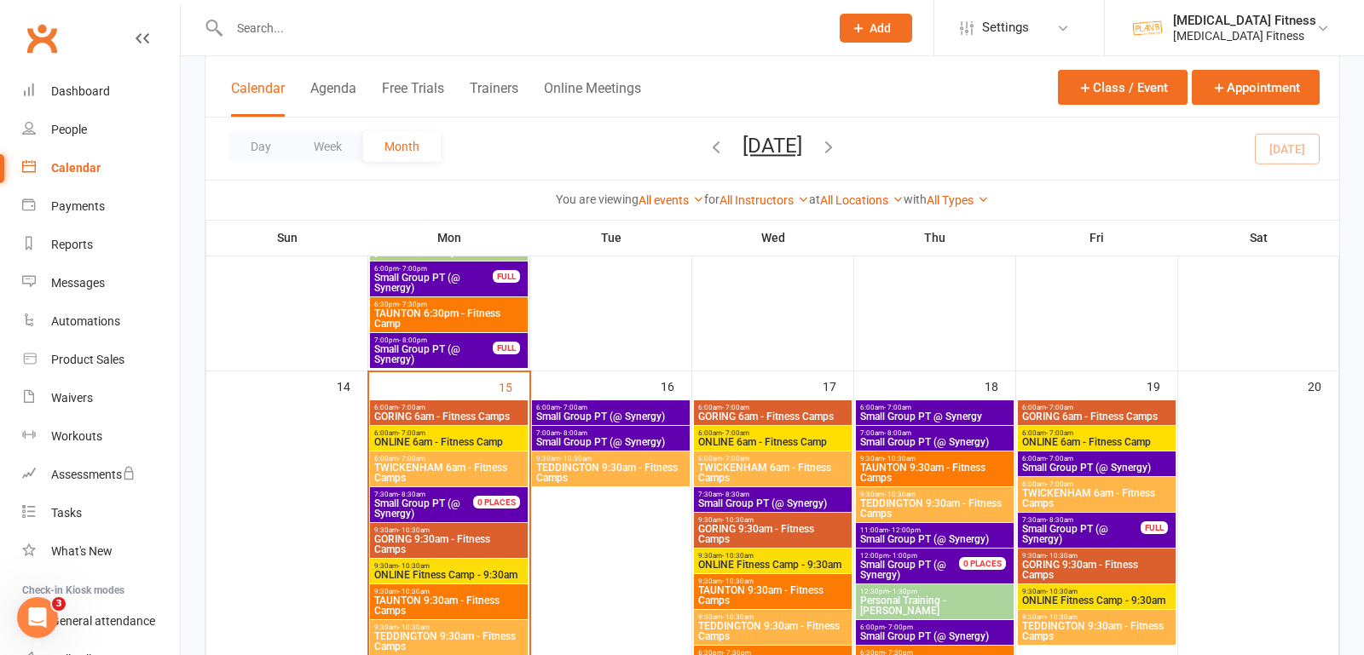
click at [504, 401] on div "6:00am - 7:00am GORING 6am - Fitness Camps" at bounding box center [449, 413] width 158 height 25
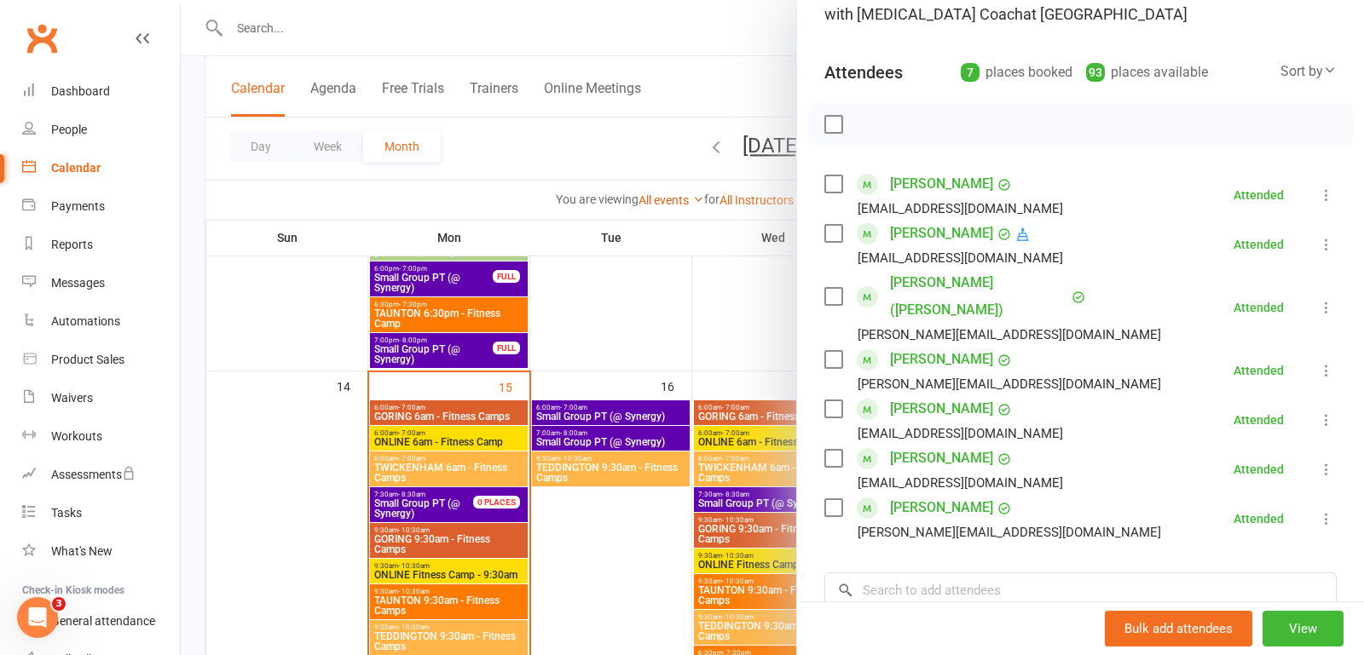
scroll to position [12, 0]
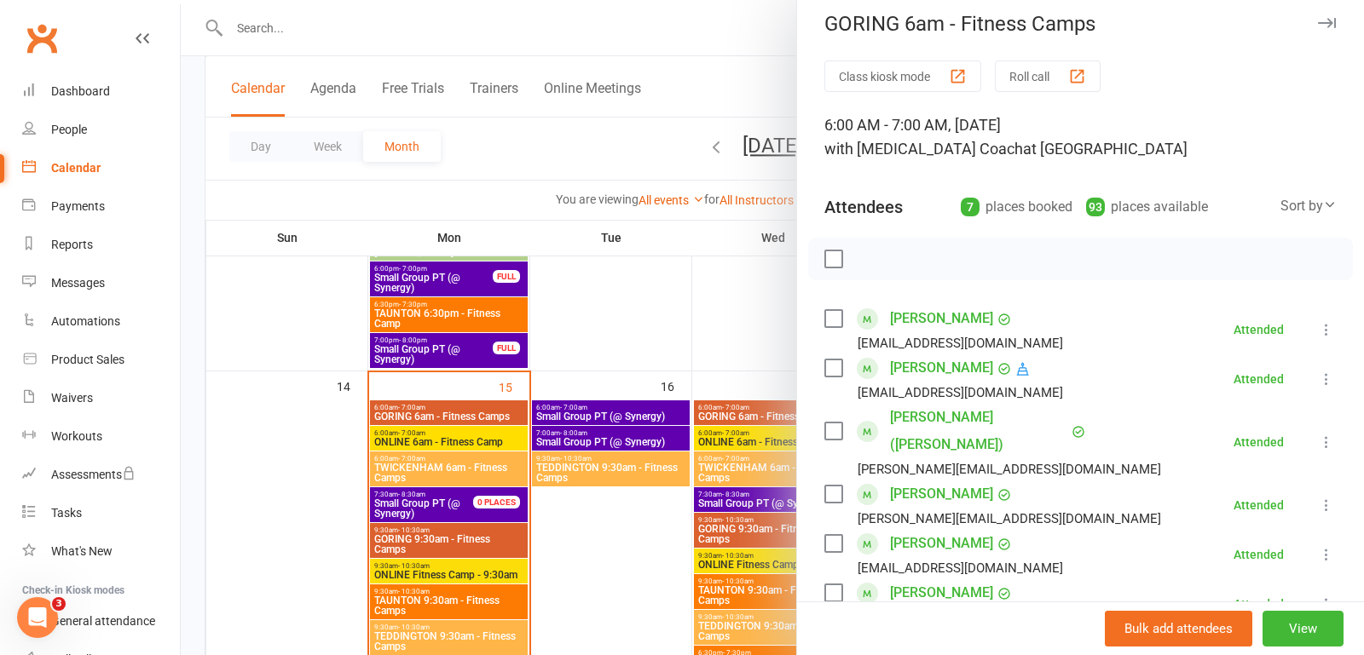
click at [1326, 21] on icon "button" at bounding box center [1327, 23] width 18 height 10
